Goal: Check status: Check status

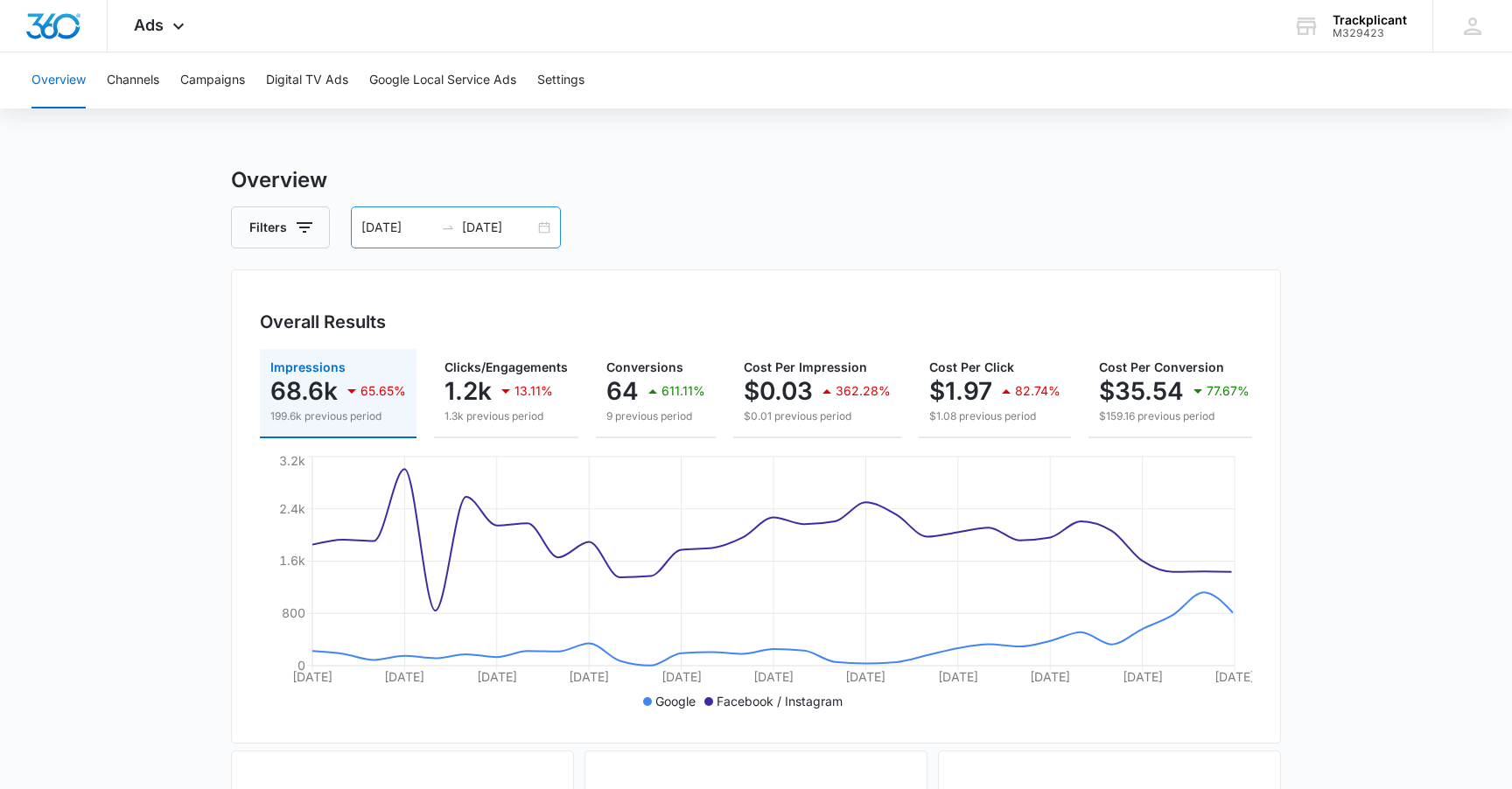
click at [468, 231] on input "10/09/2025" at bounding box center [498, 227] width 73 height 20
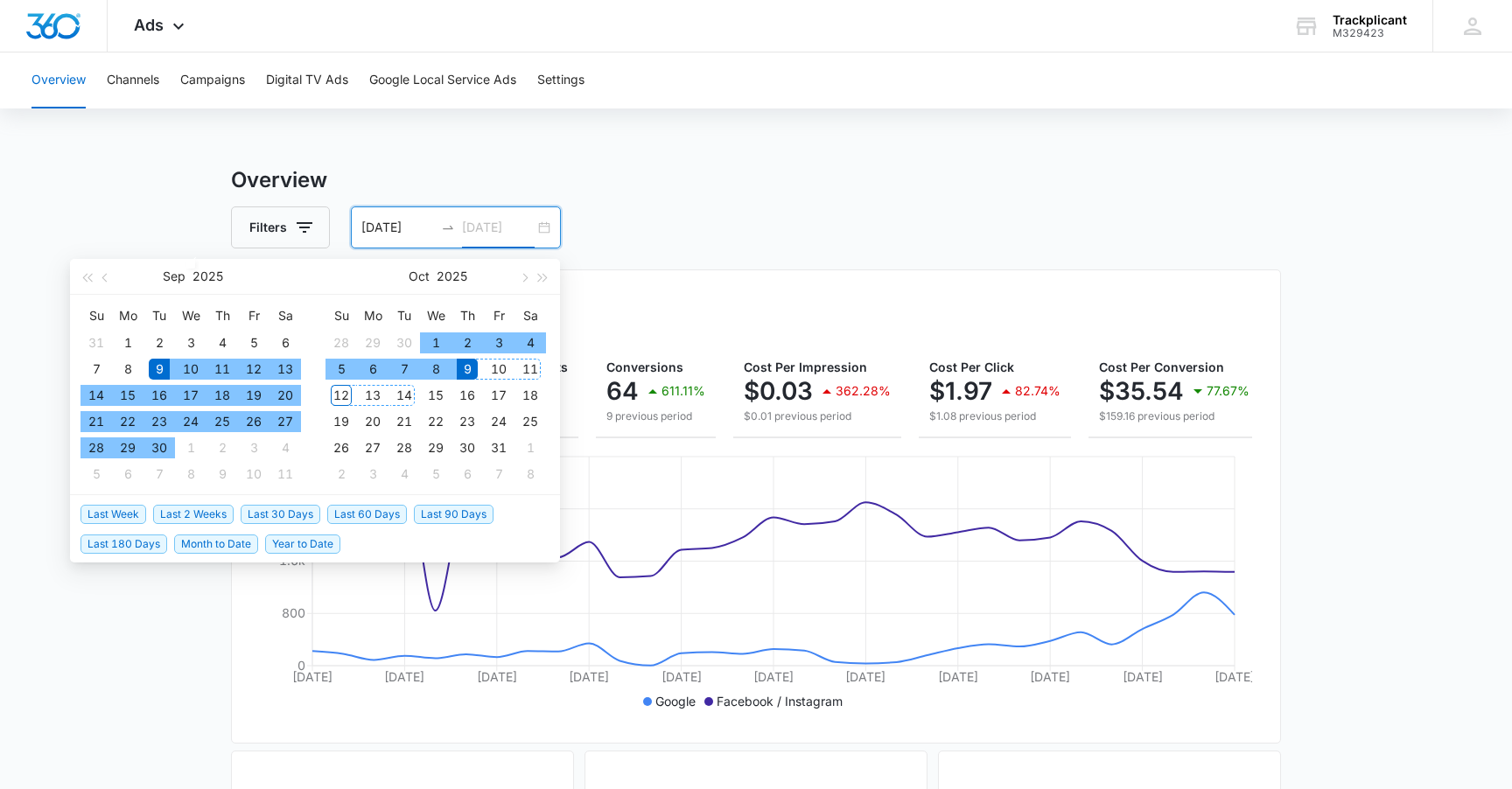
type input "10/09/2025"
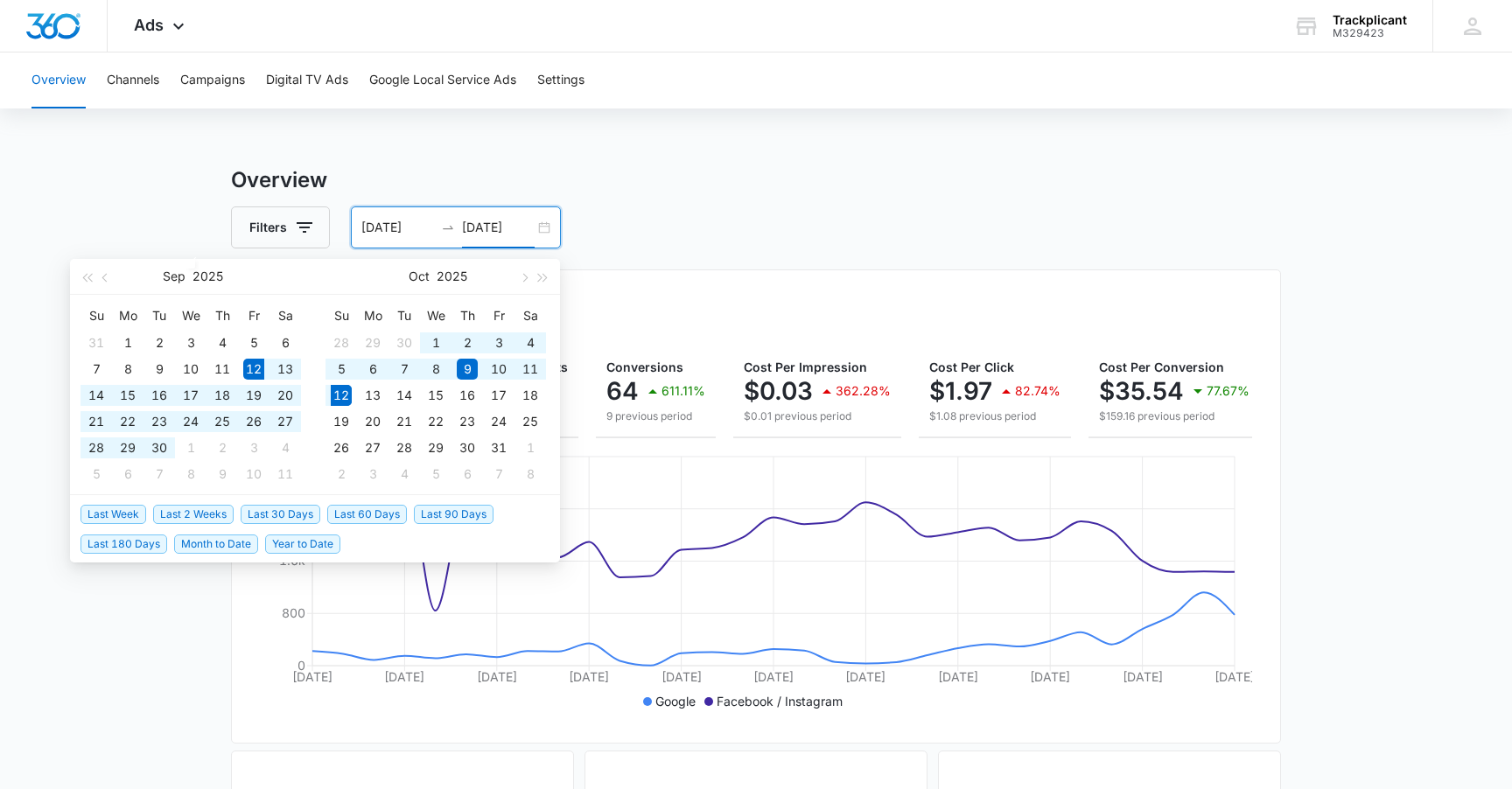
click at [308, 509] on span "Last 30 Days" at bounding box center [279, 515] width 79 height 20
type input "09/12/2025"
type input "10/12/2025"
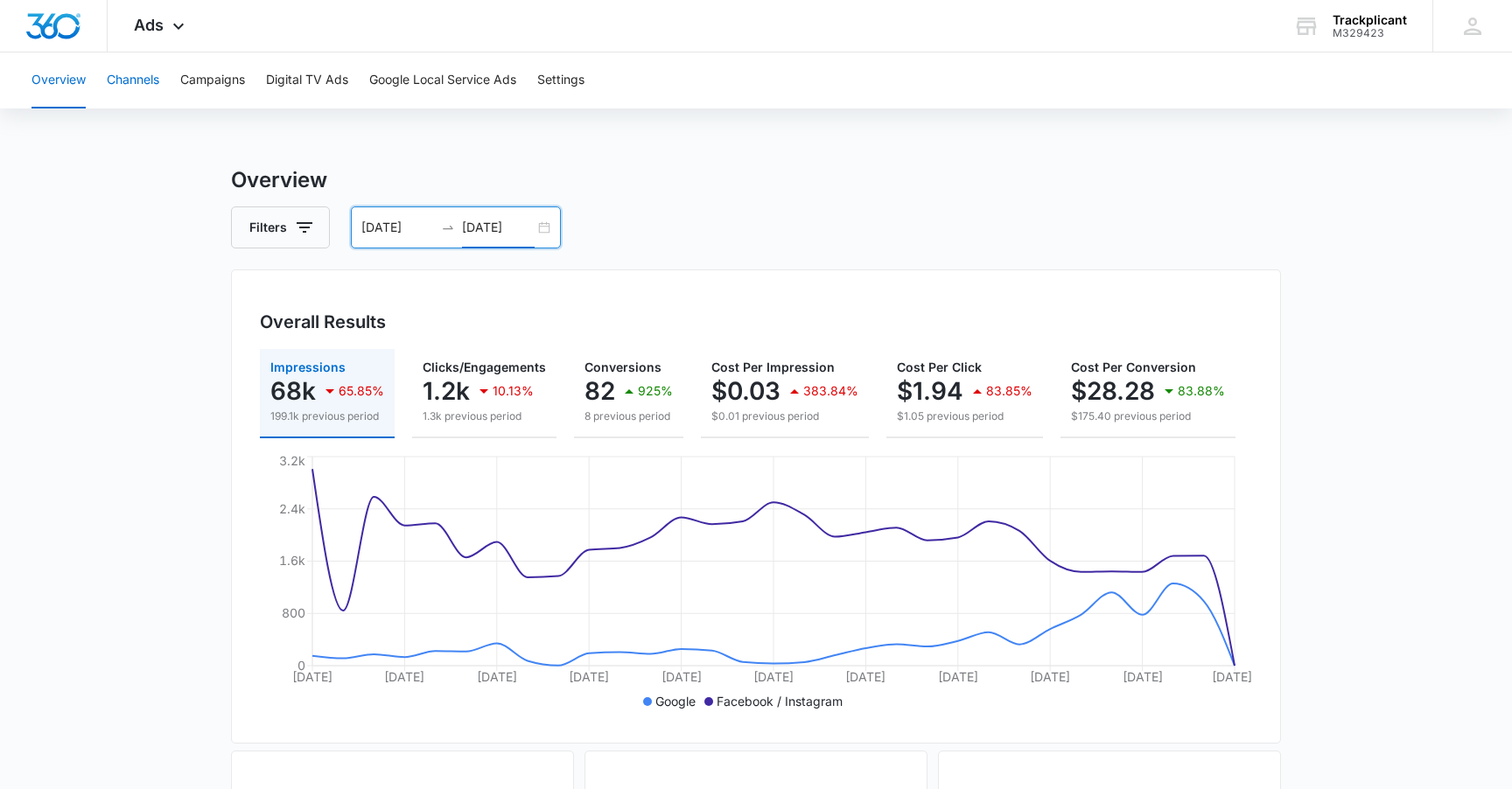
click at [142, 99] on button "Channels" at bounding box center [133, 80] width 53 height 56
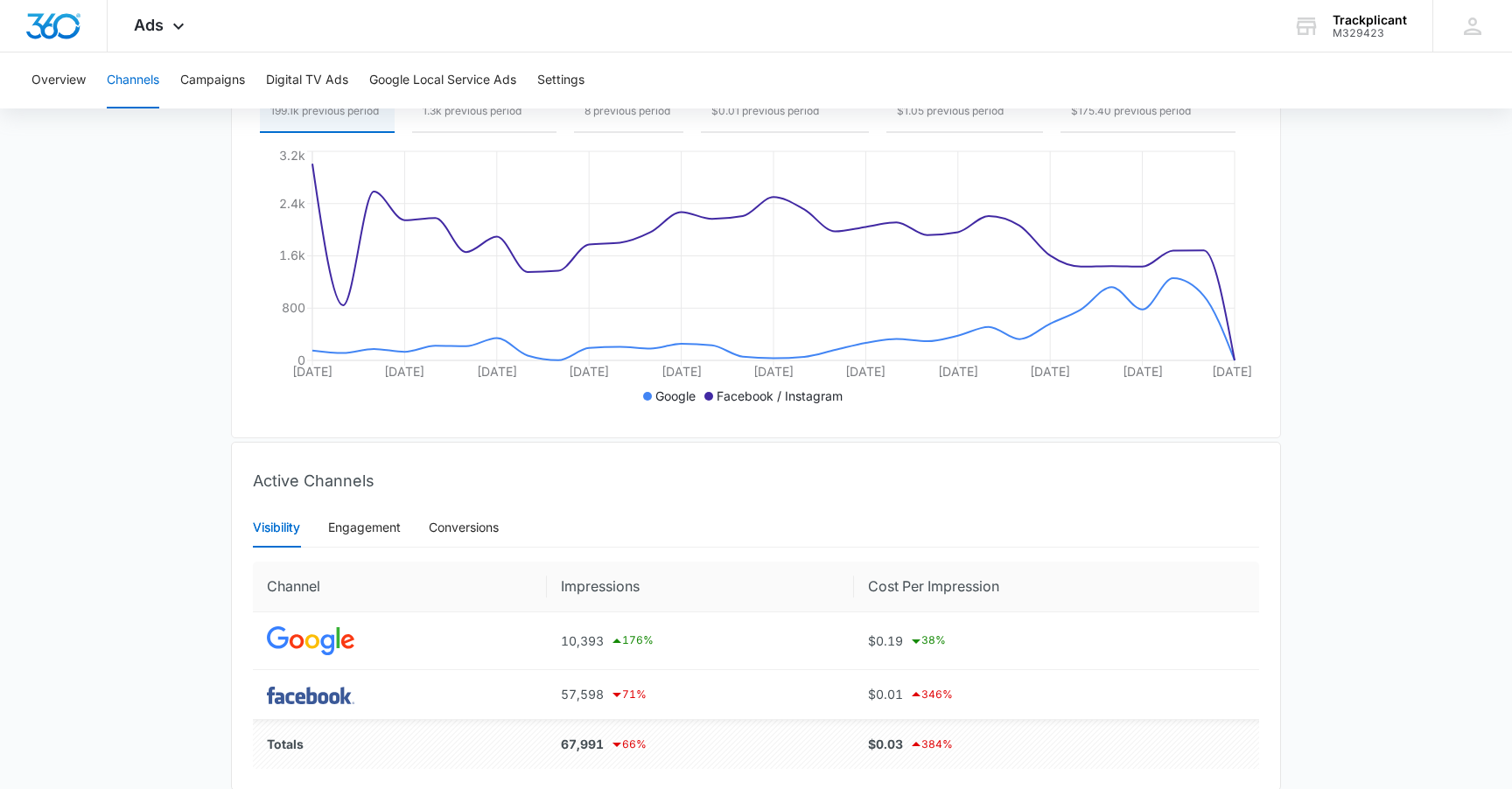
scroll to position [370, 0]
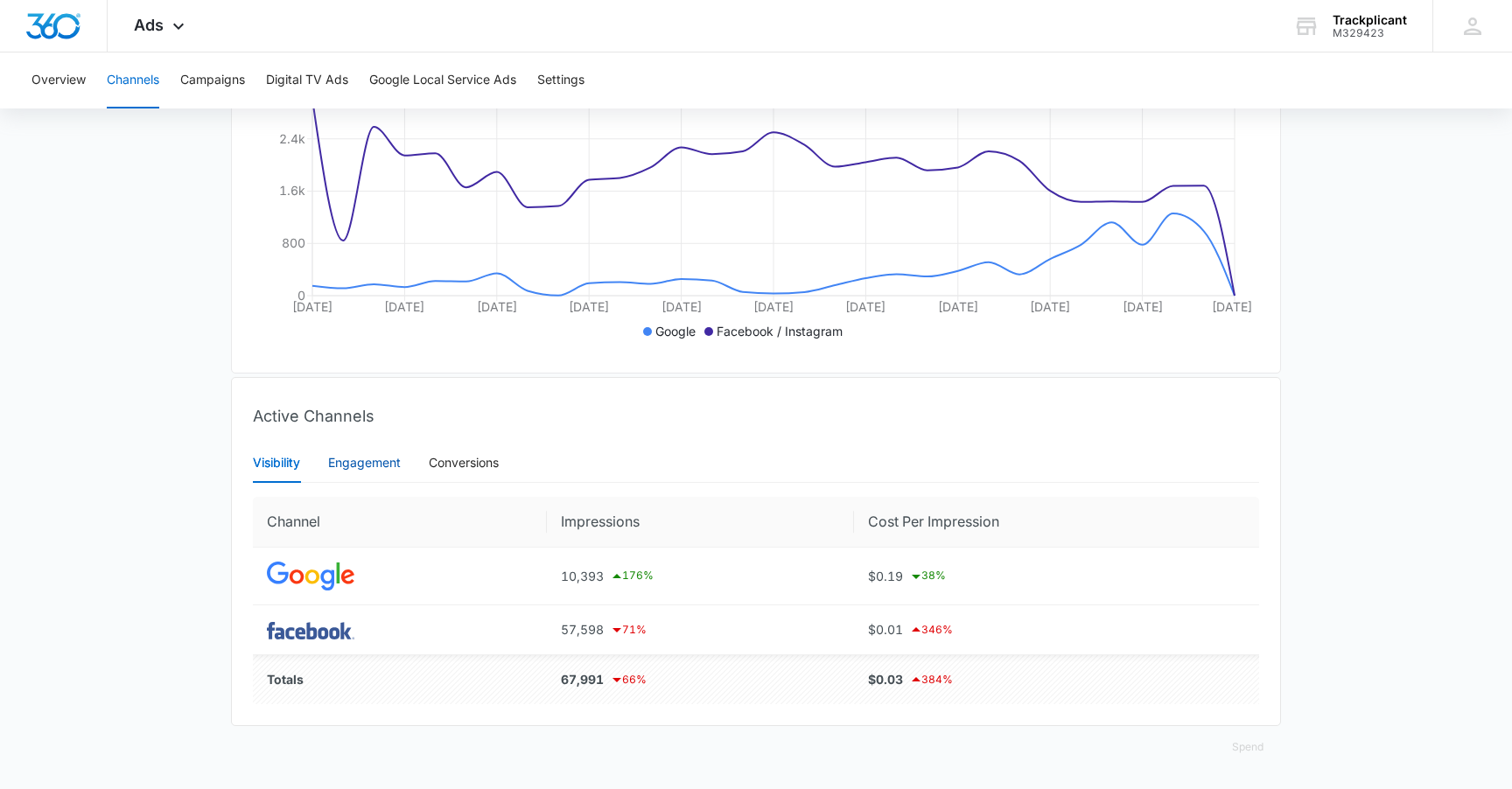
click at [343, 458] on div "Engagement" at bounding box center [365, 463] width 73 height 20
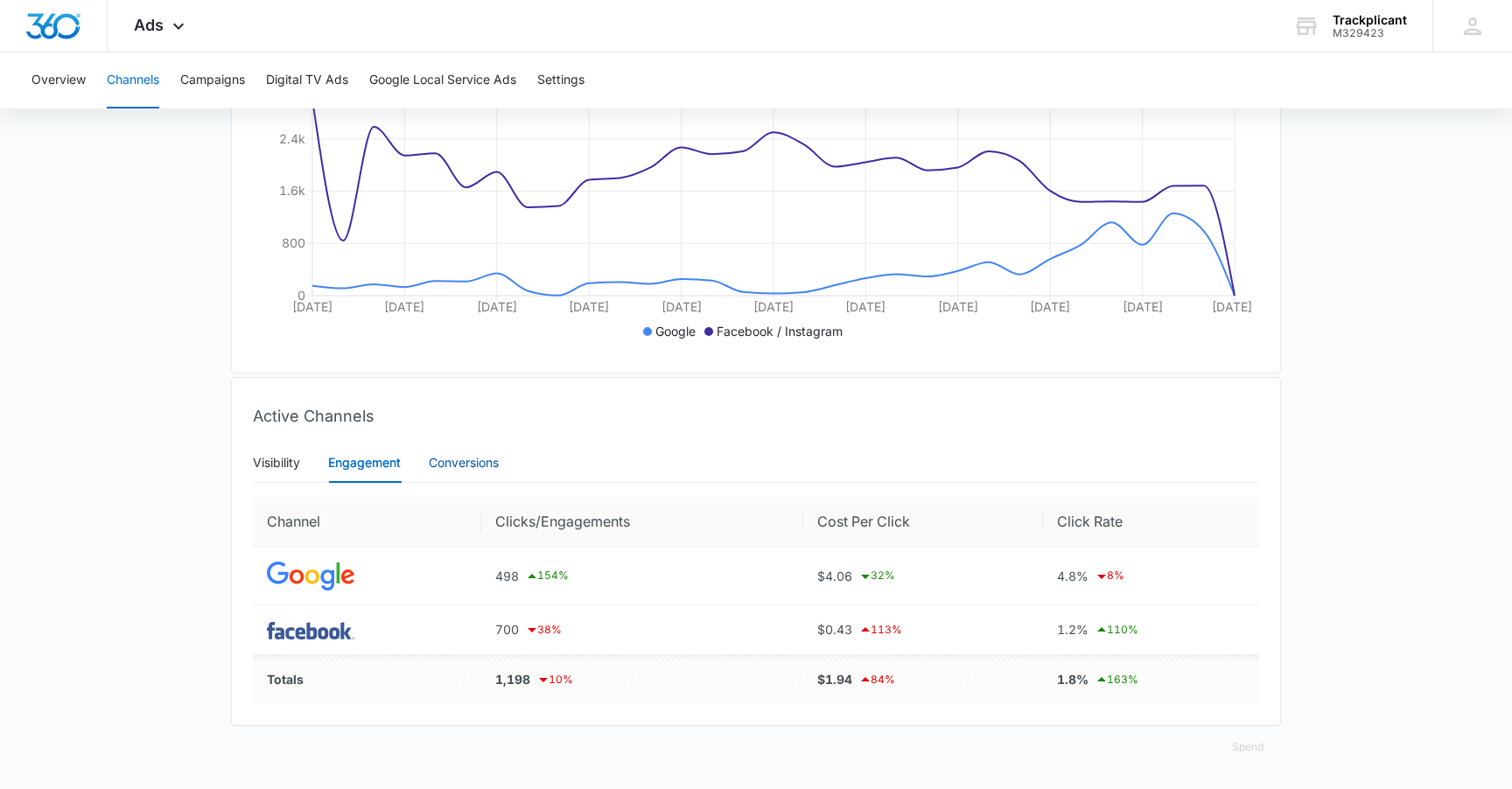
click at [450, 455] on div "Conversions" at bounding box center [463, 463] width 70 height 20
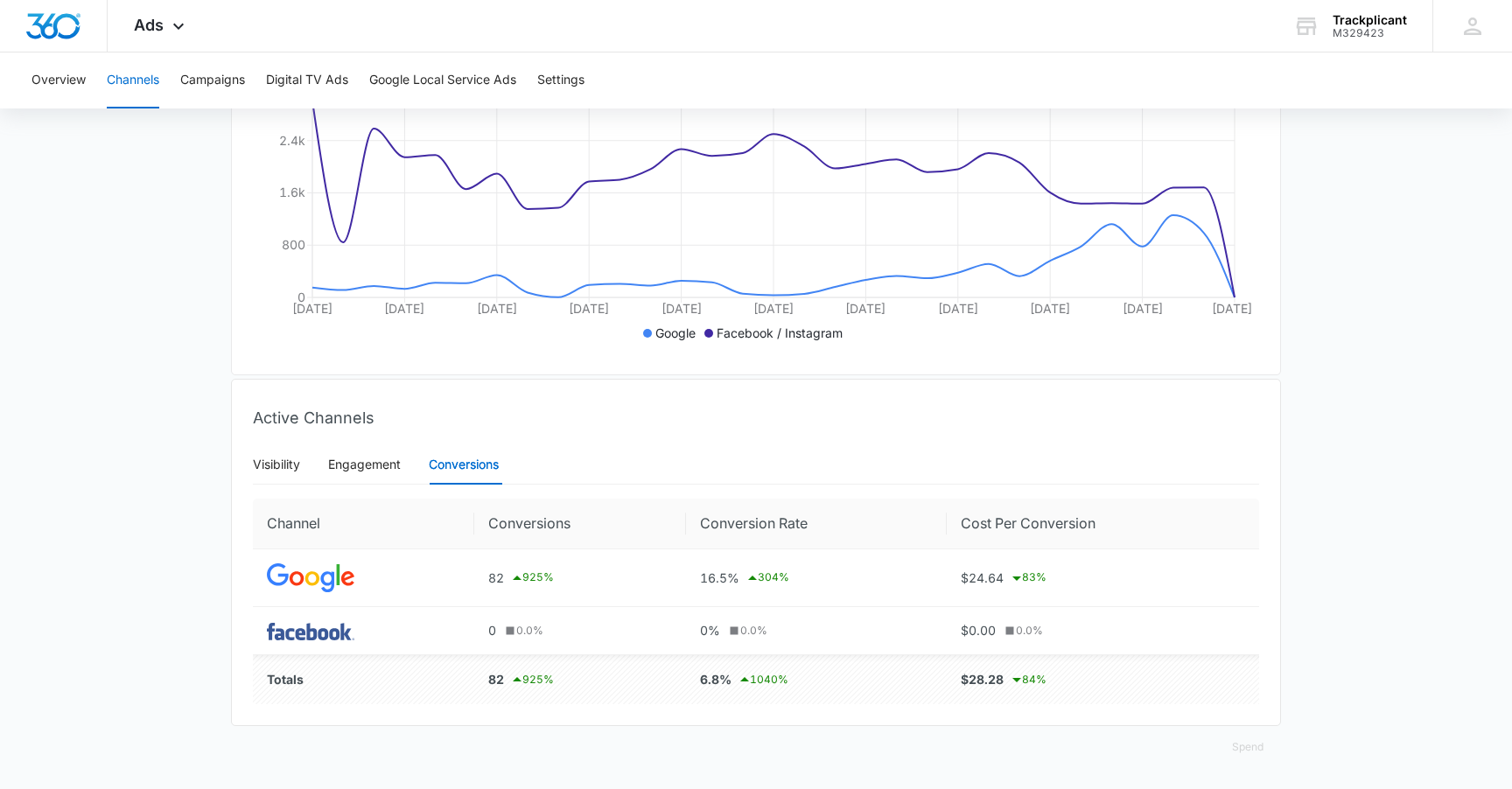
scroll to position [0, 0]
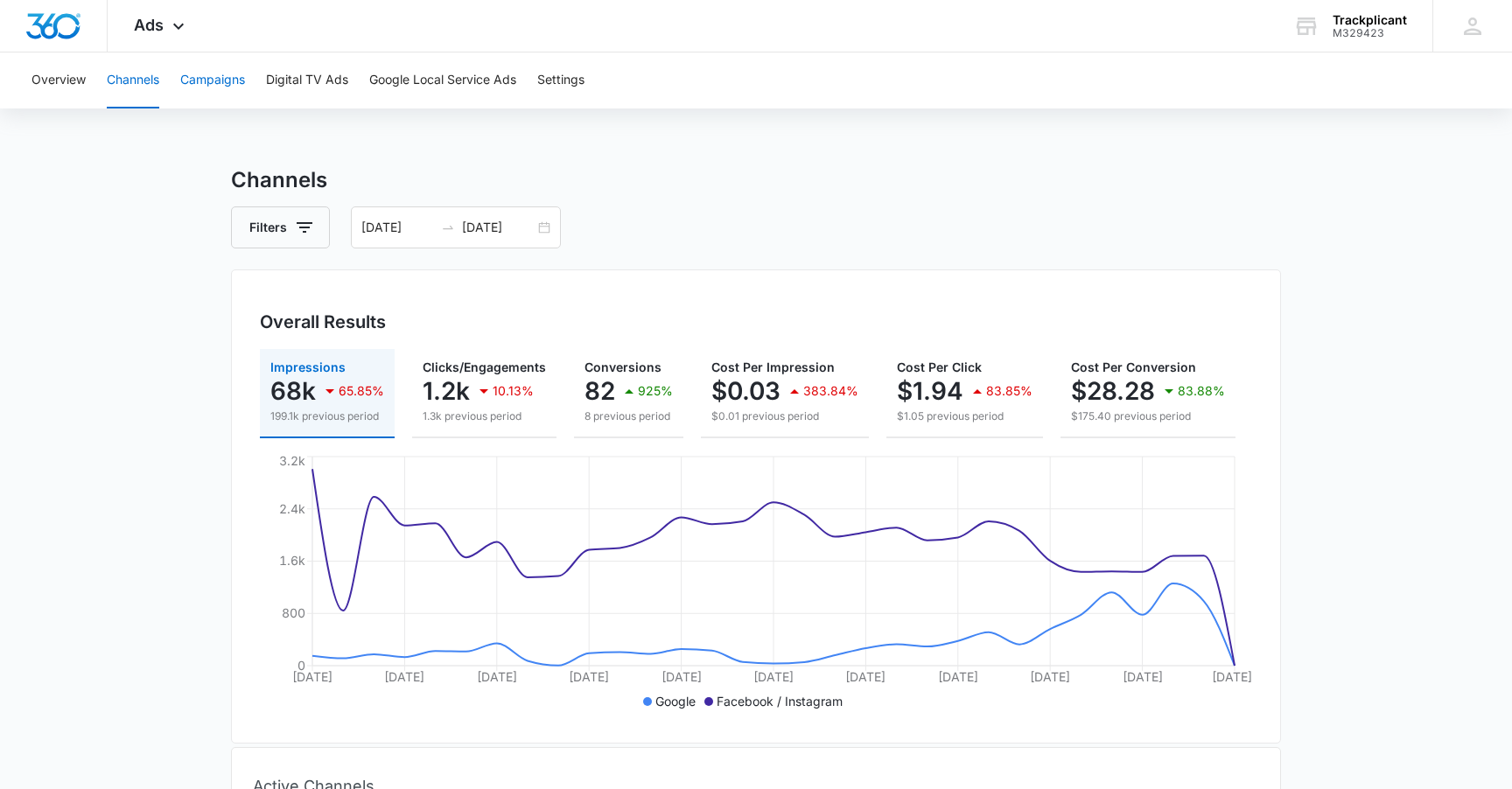
click at [228, 88] on button "Campaigns" at bounding box center [213, 80] width 65 height 56
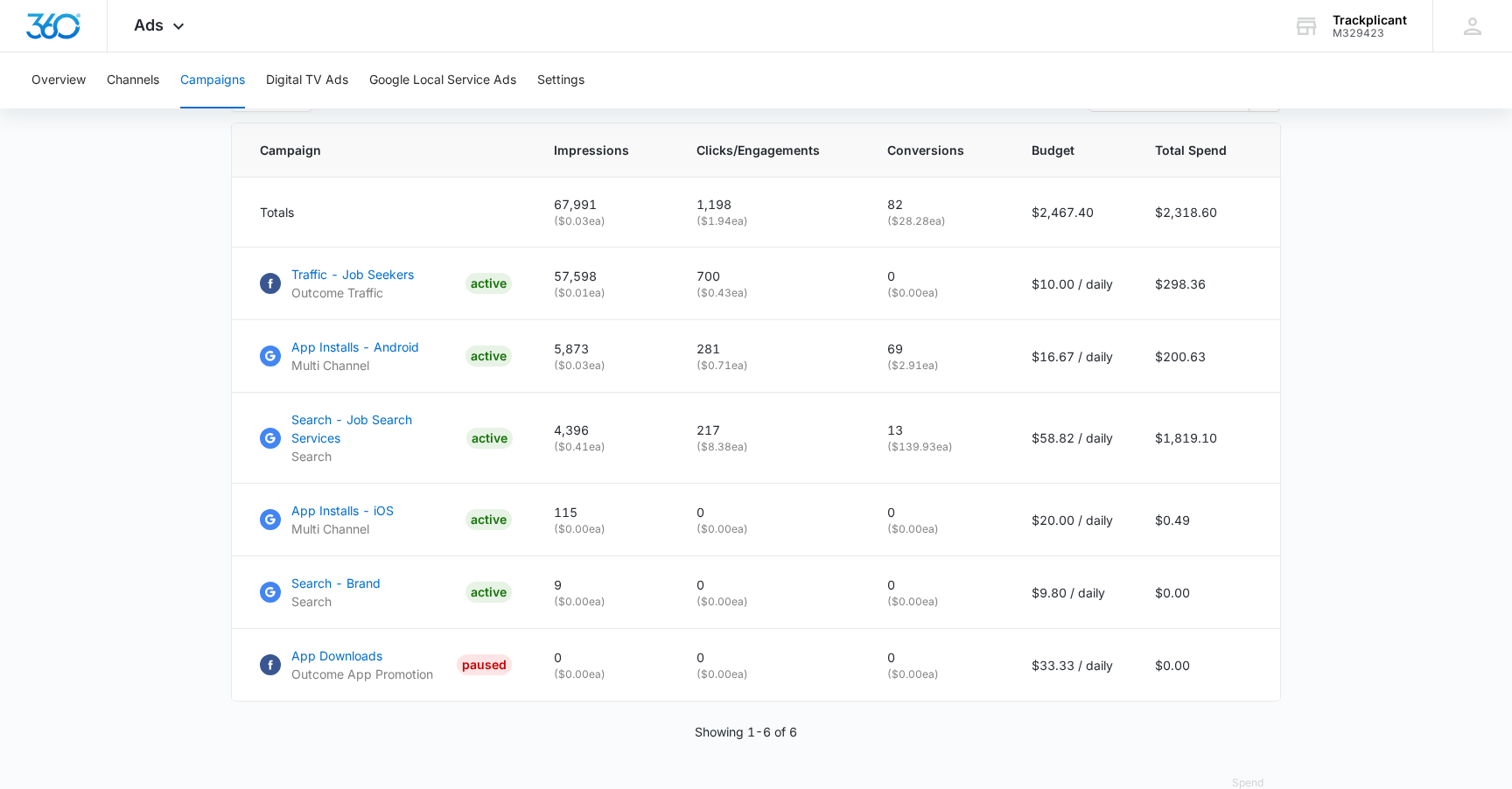
scroll to position [739, 0]
